Goal: Task Accomplishment & Management: Use online tool/utility

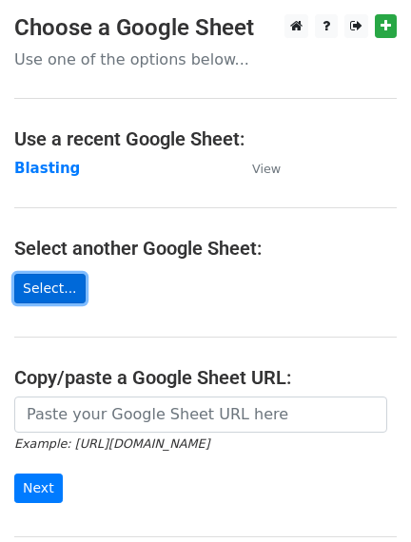
click at [46, 288] on link "Select..." at bounding box center [49, 288] width 71 height 29
click at [37, 286] on link "Select..." at bounding box center [49, 288] width 71 height 29
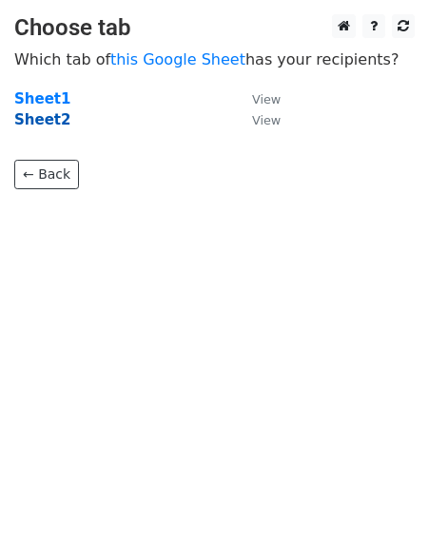
click at [37, 128] on strong "Sheet2" at bounding box center [42, 119] width 56 height 17
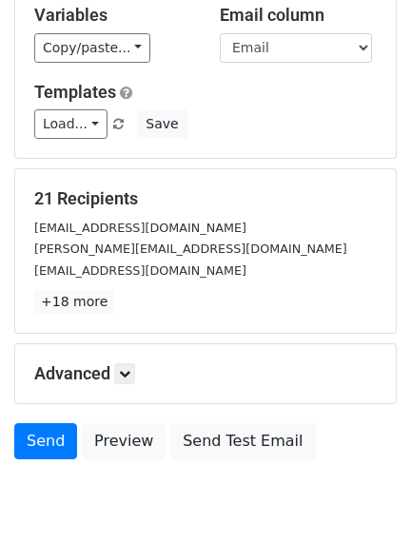
scroll to position [196, 0]
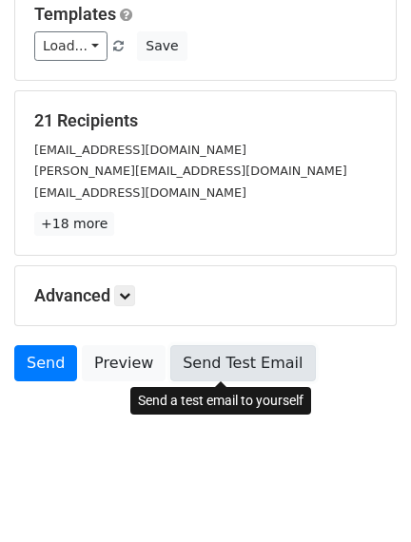
click at [233, 366] on link "Send Test Email" at bounding box center [242, 363] width 144 height 36
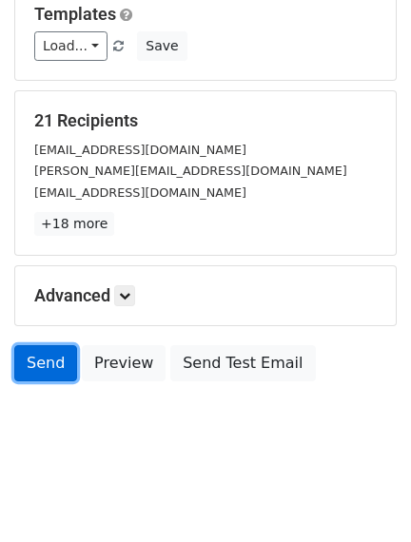
click at [49, 369] on link "Send" at bounding box center [45, 363] width 63 height 36
